Goal: Check status

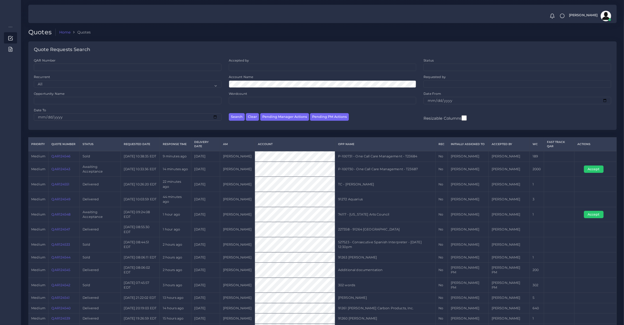
click at [178, 129] on div "QAR Number Accepted by All Donaldo Barahona Ricardo Mejia Status" at bounding box center [322, 94] width 589 height 72
click at [142, 103] on input "Opportunity Name" at bounding box center [128, 100] width 188 height 7
type input "74102"
click at [229, 113] on button "Search" at bounding box center [237, 117] width 16 height 8
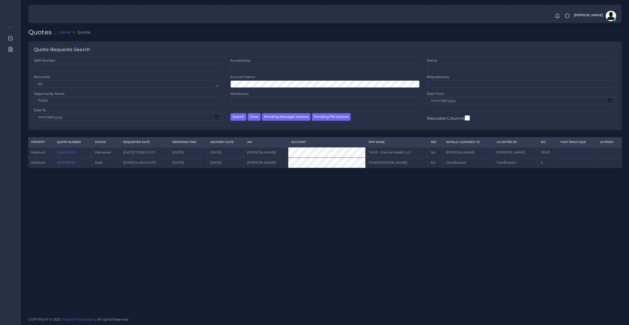
click at [64, 151] on link "QAR124475" at bounding box center [66, 152] width 19 height 4
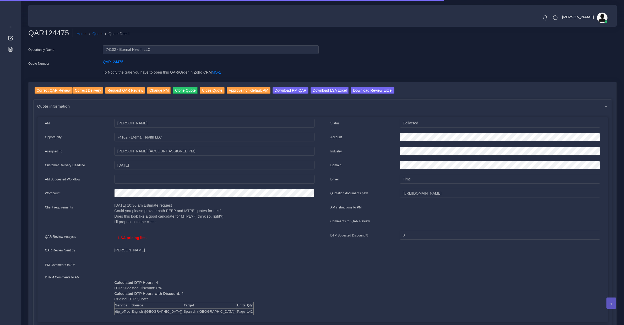
scroll to position [55, 0]
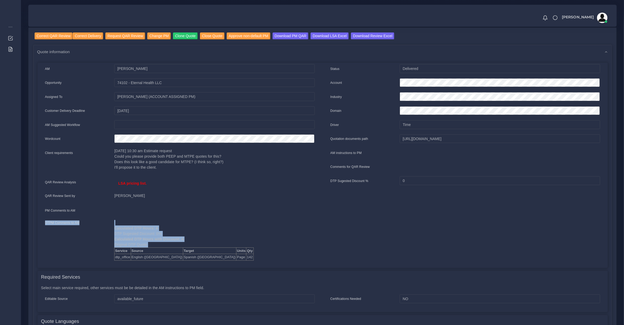
drag, startPoint x: 51, startPoint y: 216, endPoint x: 147, endPoint y: 239, distance: 98.6
click at [147, 240] on div "AM [PERSON_NAME] Opportunity Assigned To Qty" at bounding box center [180, 164] width 286 height 200
click at [149, 226] on b "Calculated DTP Hours: 4" at bounding box center [136, 228] width 44 height 4
drag, startPoint x: 141, startPoint y: 228, endPoint x: 163, endPoint y: 224, distance: 22.4
click at [163, 224] on div "Calculated DTP Hours: 4 DTP Sugested Discount: 0% Calculated DTP Hours with Dis…" at bounding box center [214, 240] width 208 height 41
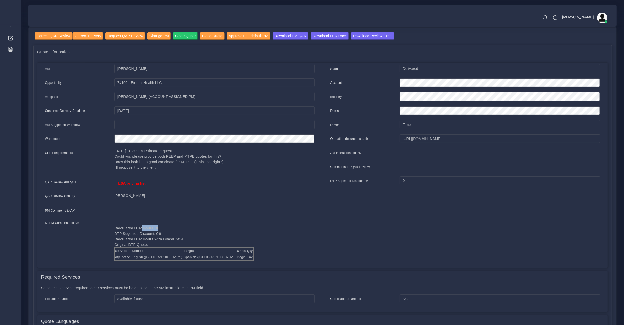
click at [153, 226] on b "Calculated DTP Hours: 4" at bounding box center [136, 228] width 44 height 4
click at [129, 226] on b "Calculated DTP Hours: 4" at bounding box center [136, 228] width 44 height 4
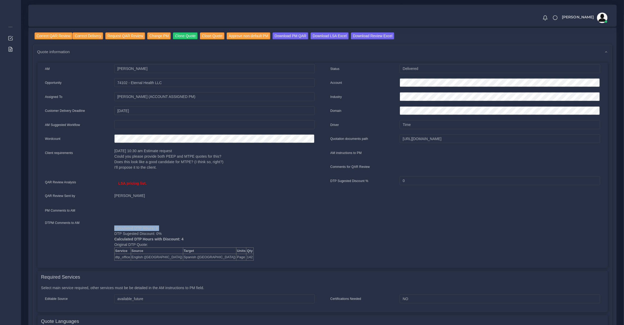
click at [129, 226] on b "Calculated DTP Hours: 4" at bounding box center [136, 228] width 44 height 4
click at [144, 239] on div "Calculated DTP Hours: 4 DTP Sugested Discount: 0% Calculated DTP Hours with Dis…" at bounding box center [214, 240] width 208 height 41
